Goal: Information Seeking & Learning: Learn about a topic

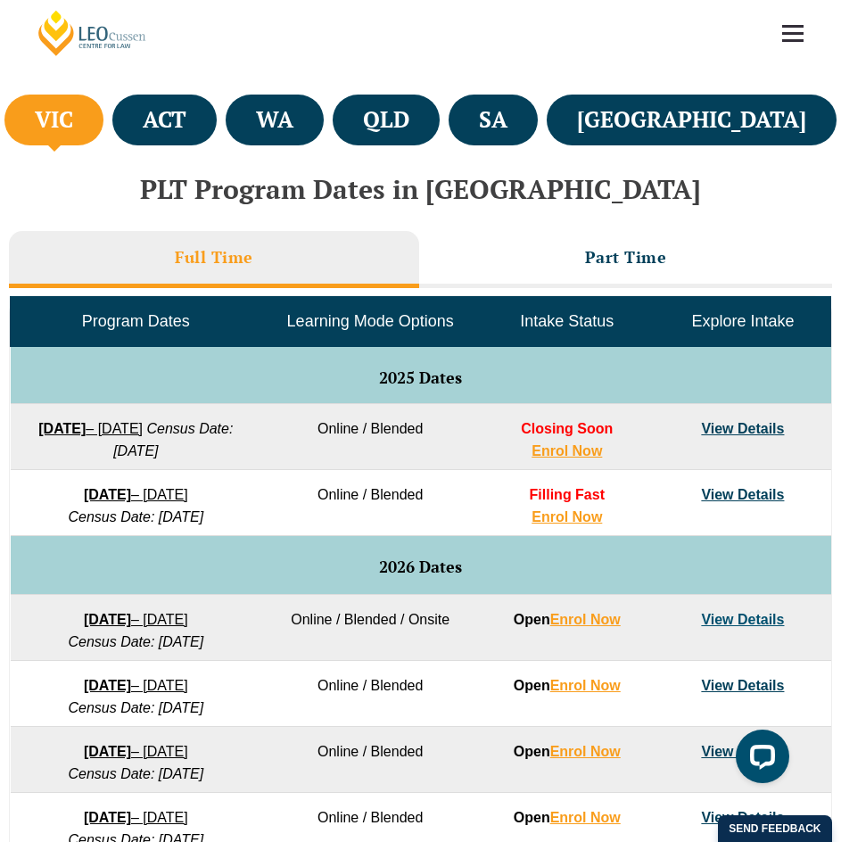
scroll to position [624, 0]
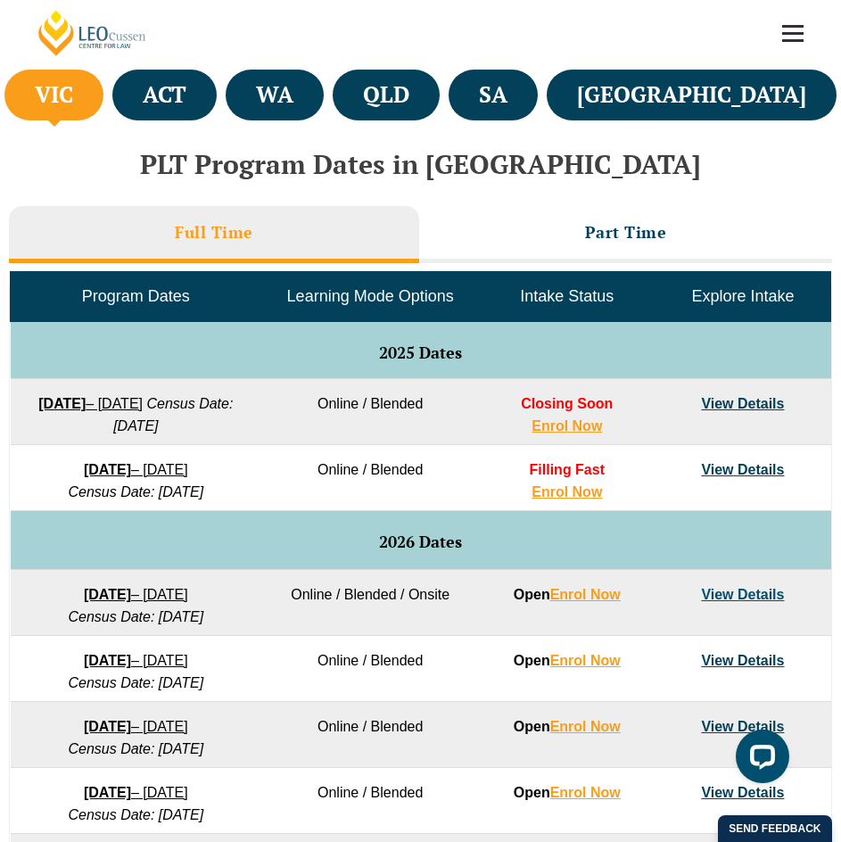
click at [725, 400] on link "View Details" at bounding box center [742, 403] width 83 height 15
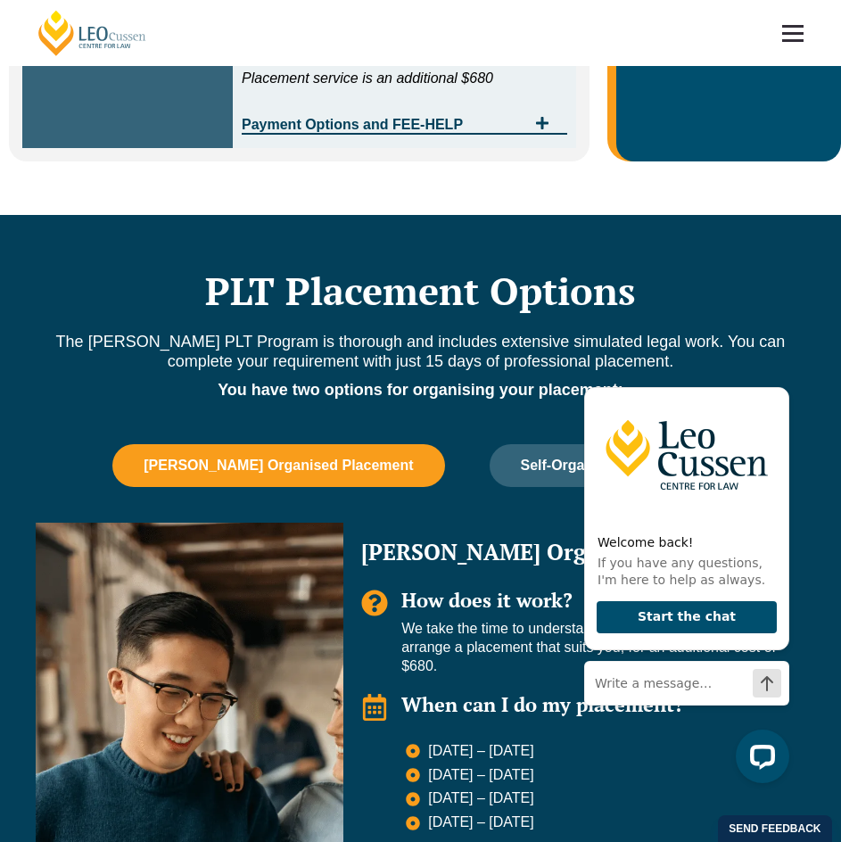
scroll to position [714, 0]
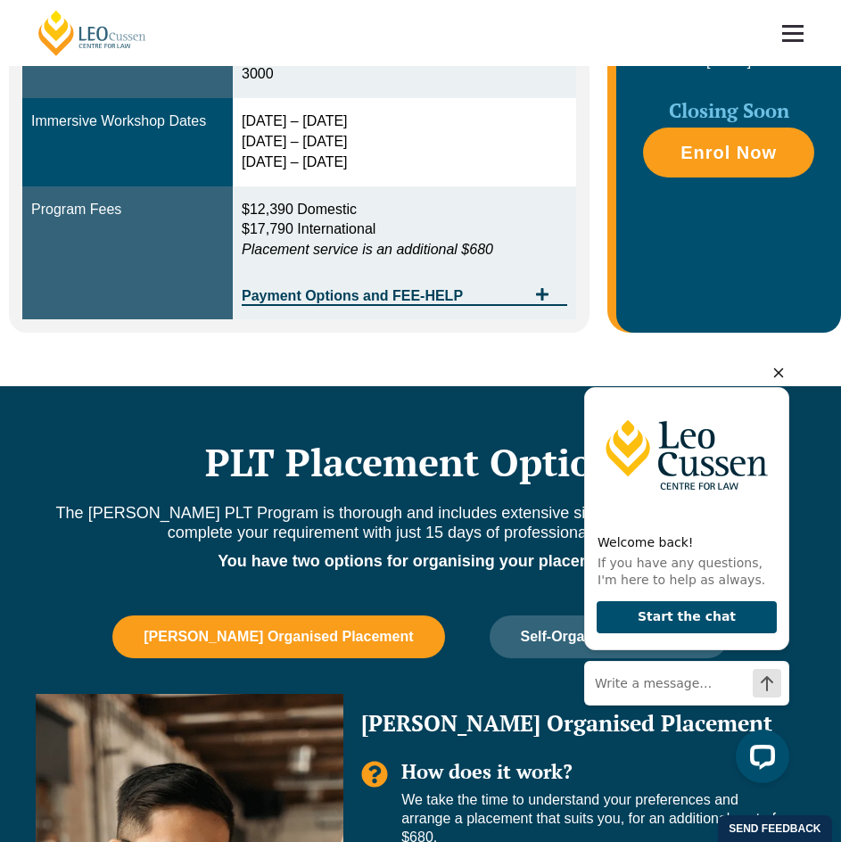
click at [773, 369] on icon "Hide greeting" at bounding box center [778, 372] width 21 height 21
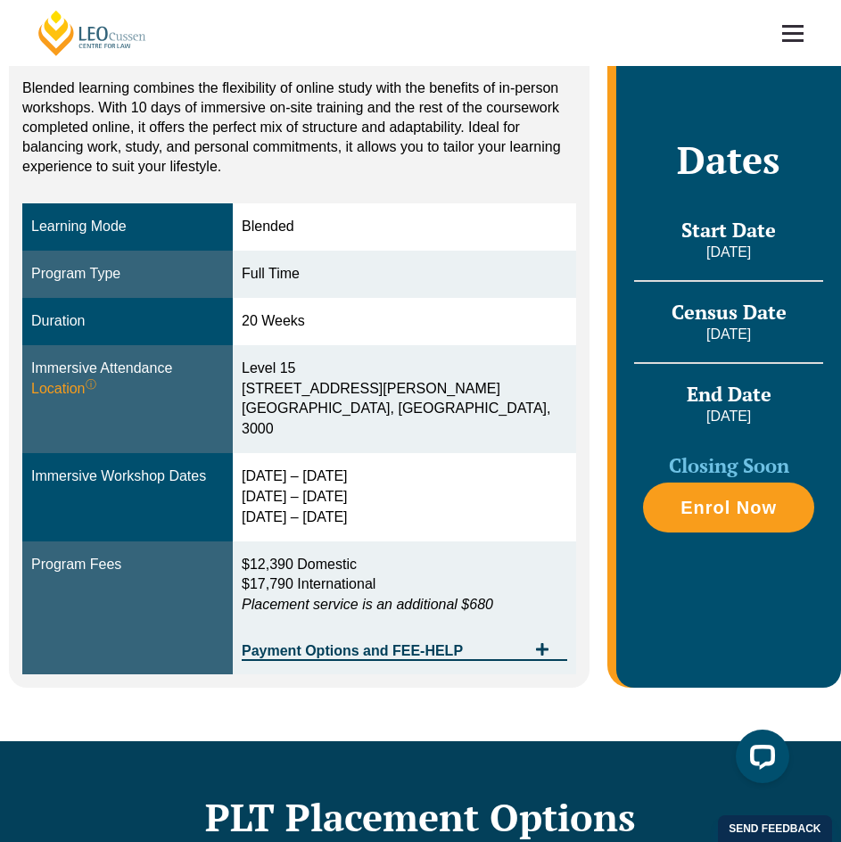
scroll to position [357, 0]
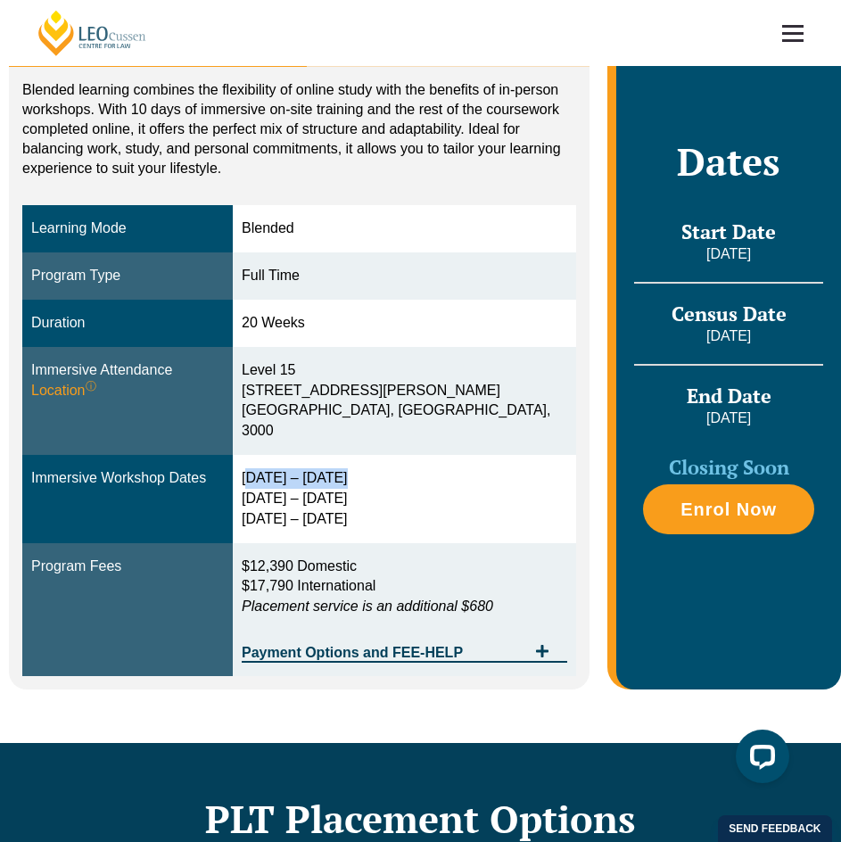
drag, startPoint x: 285, startPoint y: 456, endPoint x: 372, endPoint y: 465, distance: 87.0
click at [379, 468] on div "[DATE] – [DATE] [DATE] – [DATE] [DATE] – [DATE]" at bounding box center [405, 499] width 326 height 62
drag, startPoint x: 280, startPoint y: 475, endPoint x: 361, endPoint y: 478, distance: 81.2
click at [361, 475] on td "[DATE] – [DATE] [DATE] – [DATE] [DATE] – [DATE]" at bounding box center [404, 499] width 343 height 88
drag, startPoint x: 288, startPoint y: 499, endPoint x: 364, endPoint y: 496, distance: 75.9
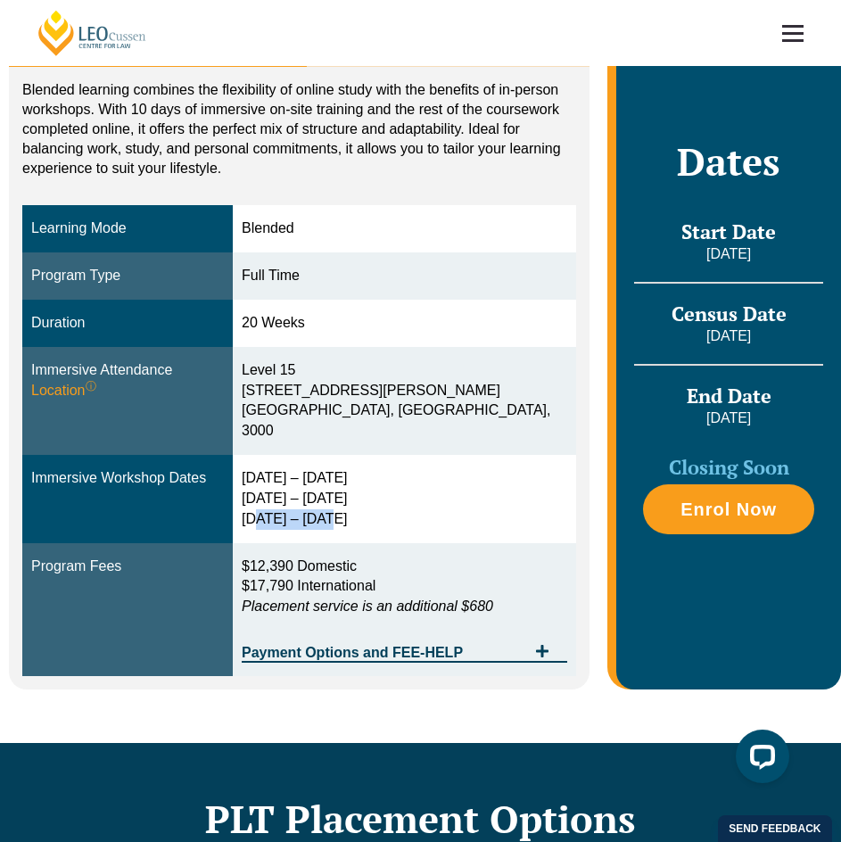
click at [362, 496] on div "[DATE] – [DATE] [DATE] – [DATE] [DATE] – [DATE]" at bounding box center [405, 499] width 326 height 62
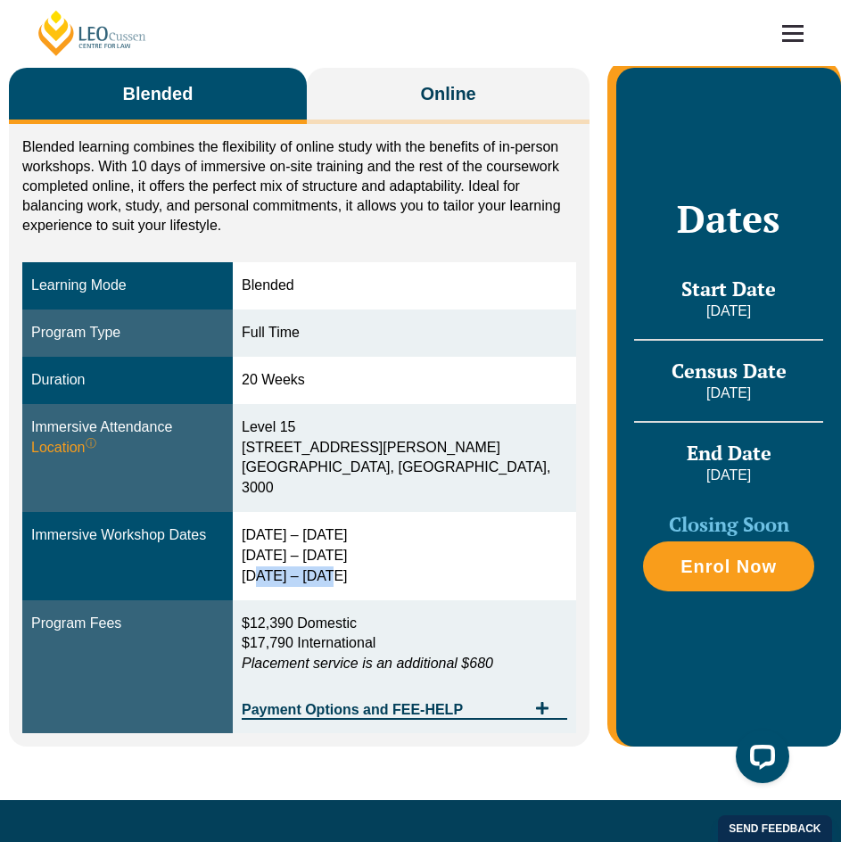
scroll to position [268, 0]
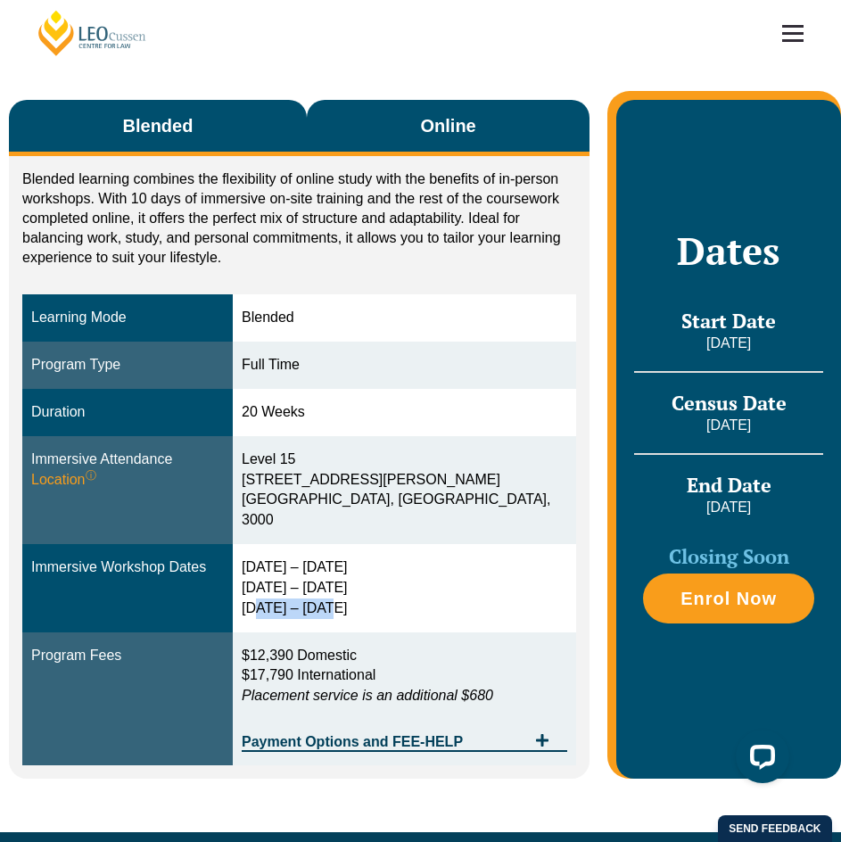
click at [425, 136] on span "Online" at bounding box center [448, 125] width 55 height 25
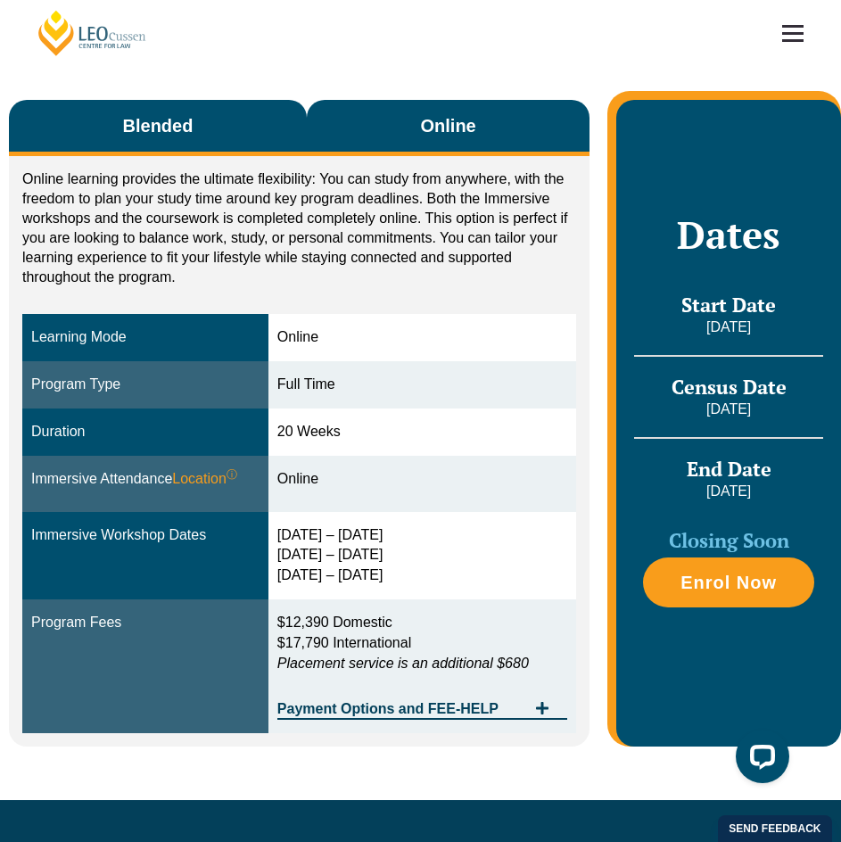
click at [182, 140] on button "Blended" at bounding box center [158, 128] width 298 height 56
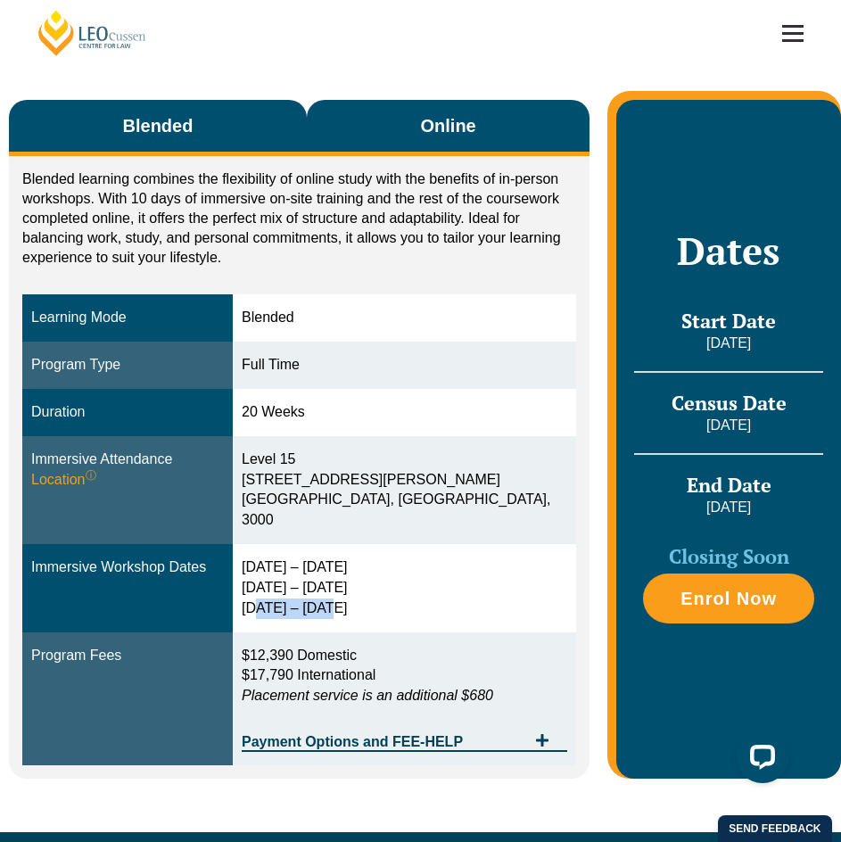
click at [440, 150] on button "Online" at bounding box center [448, 128] width 283 height 56
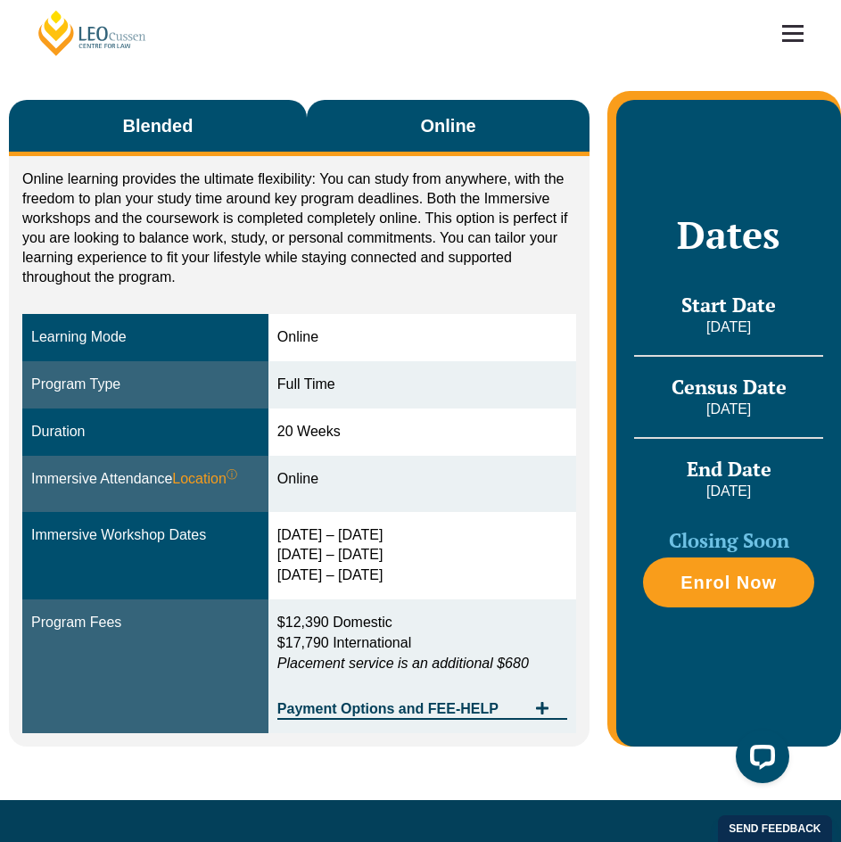
click at [207, 140] on button "Blended" at bounding box center [158, 128] width 298 height 56
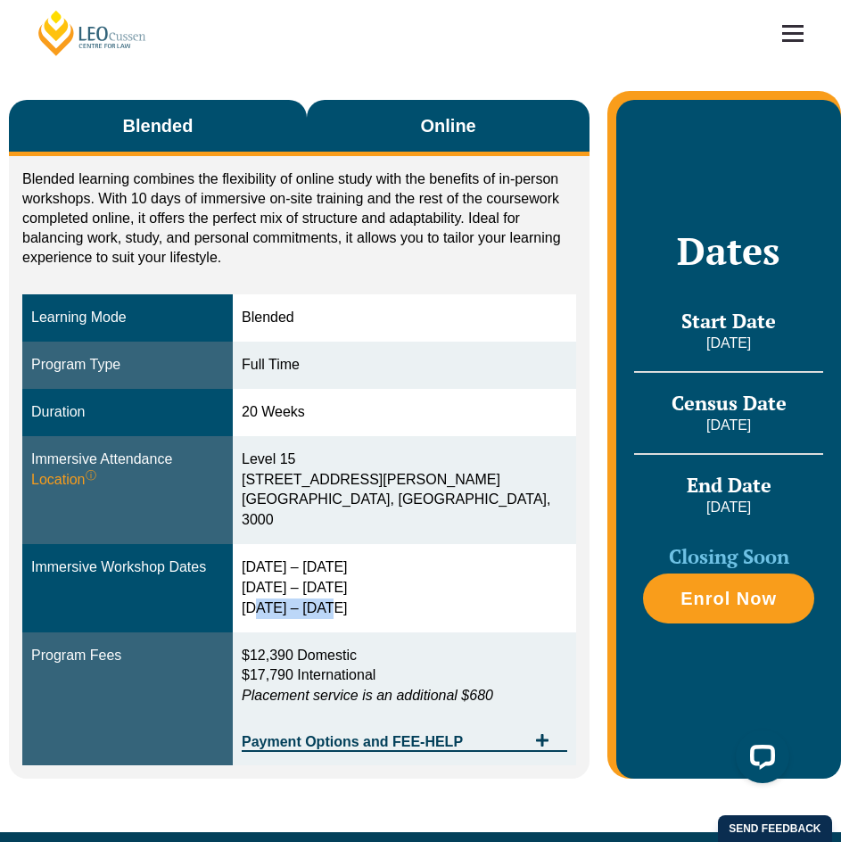
click at [456, 141] on button "Online" at bounding box center [448, 128] width 283 height 56
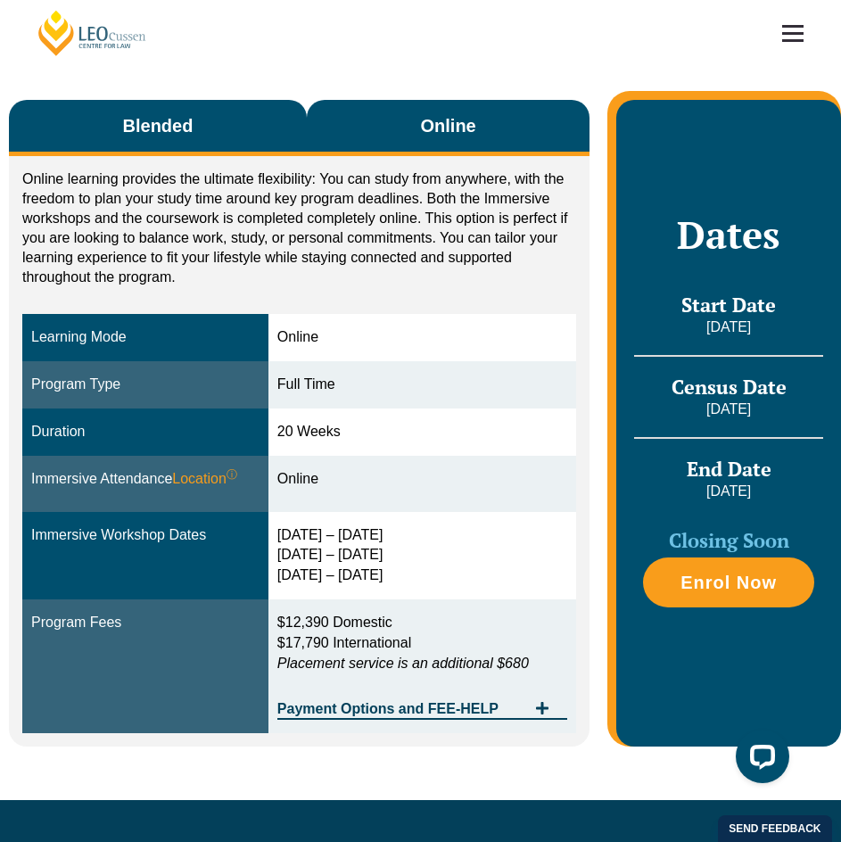
click at [239, 138] on button "Blended" at bounding box center [158, 128] width 298 height 56
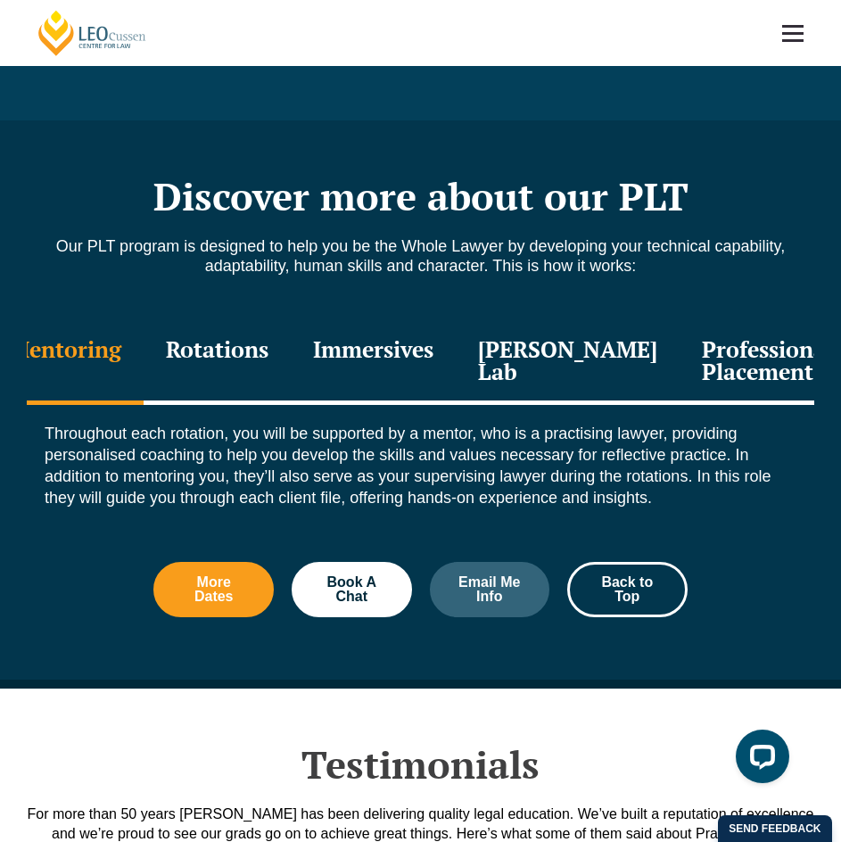
scroll to position [1962, 0]
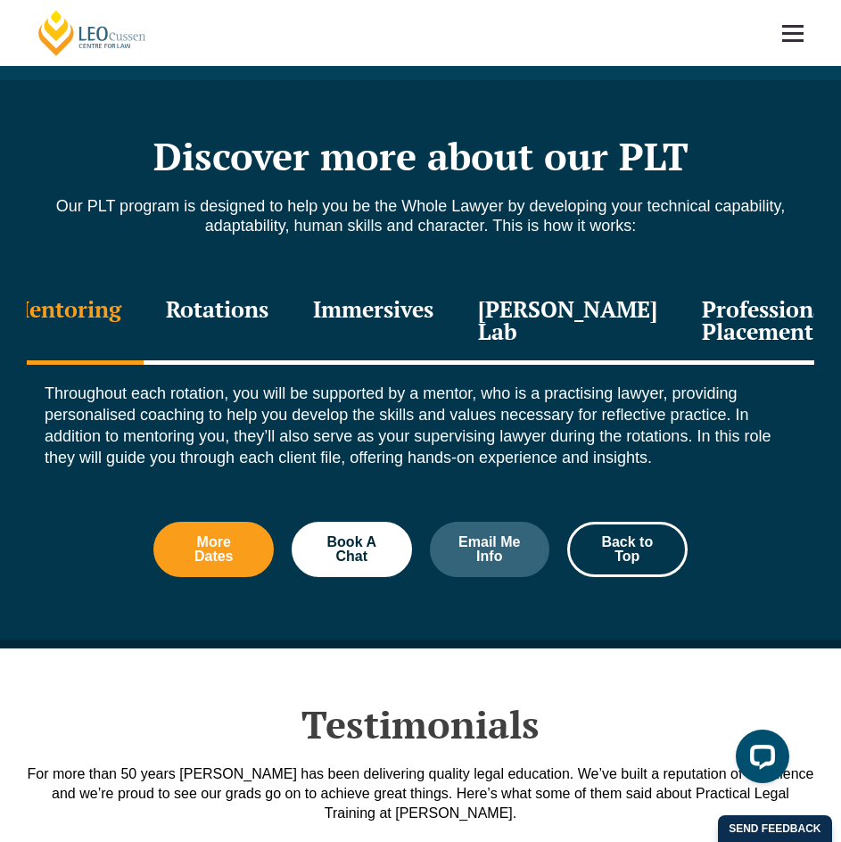
click at [278, 287] on div "Rotations" at bounding box center [217, 322] width 147 height 85
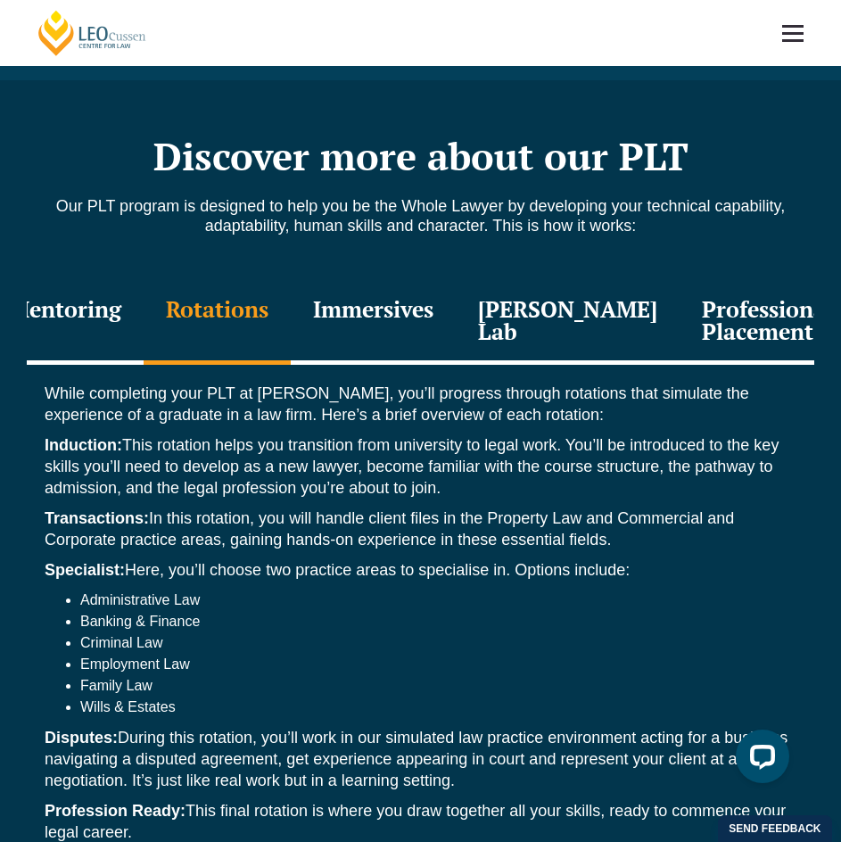
click at [419, 288] on div "Immersives" at bounding box center [373, 322] width 165 height 85
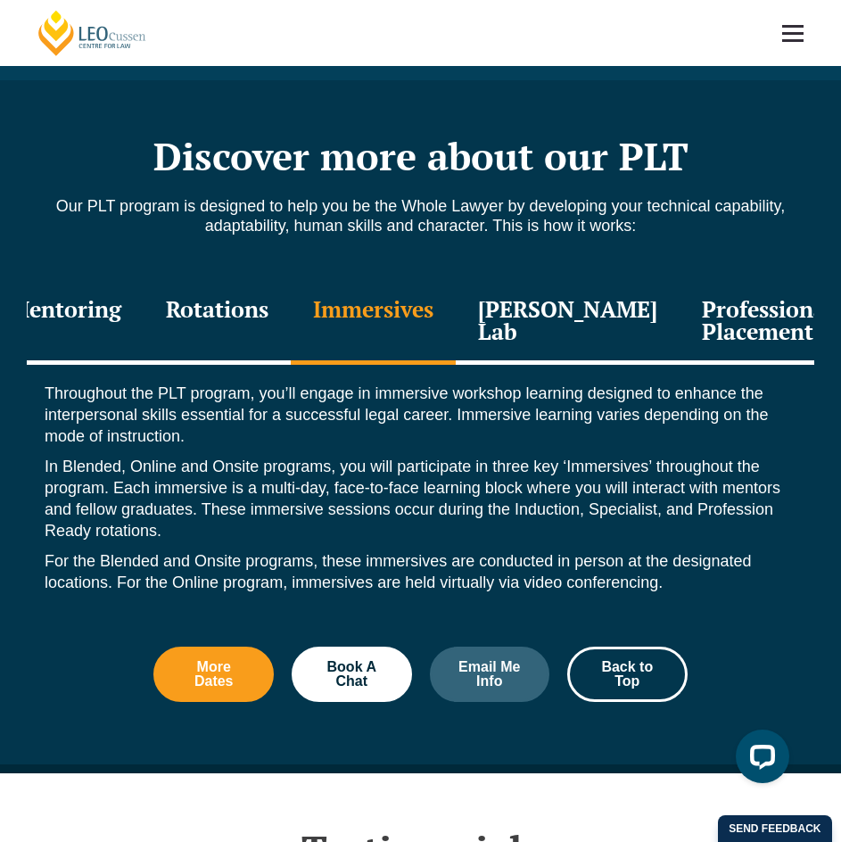
click at [585, 306] on div "[PERSON_NAME] Lab" at bounding box center [568, 322] width 224 height 85
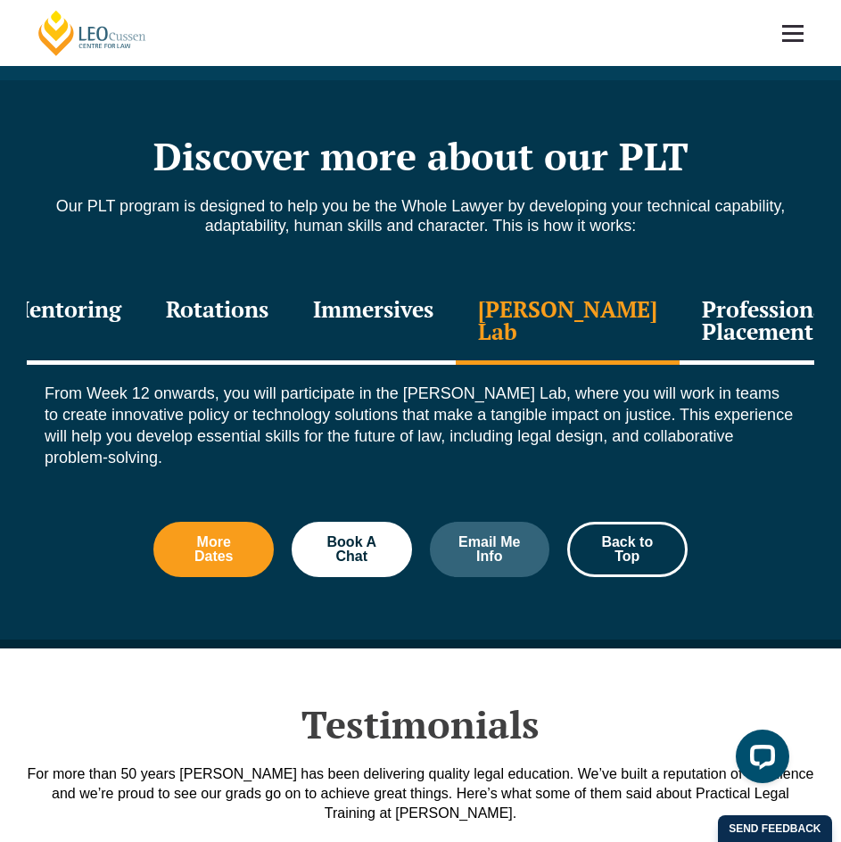
click at [692, 297] on div "Professional Placement" at bounding box center [768, 322] width 176 height 85
